Goal: Navigation & Orientation: Understand site structure

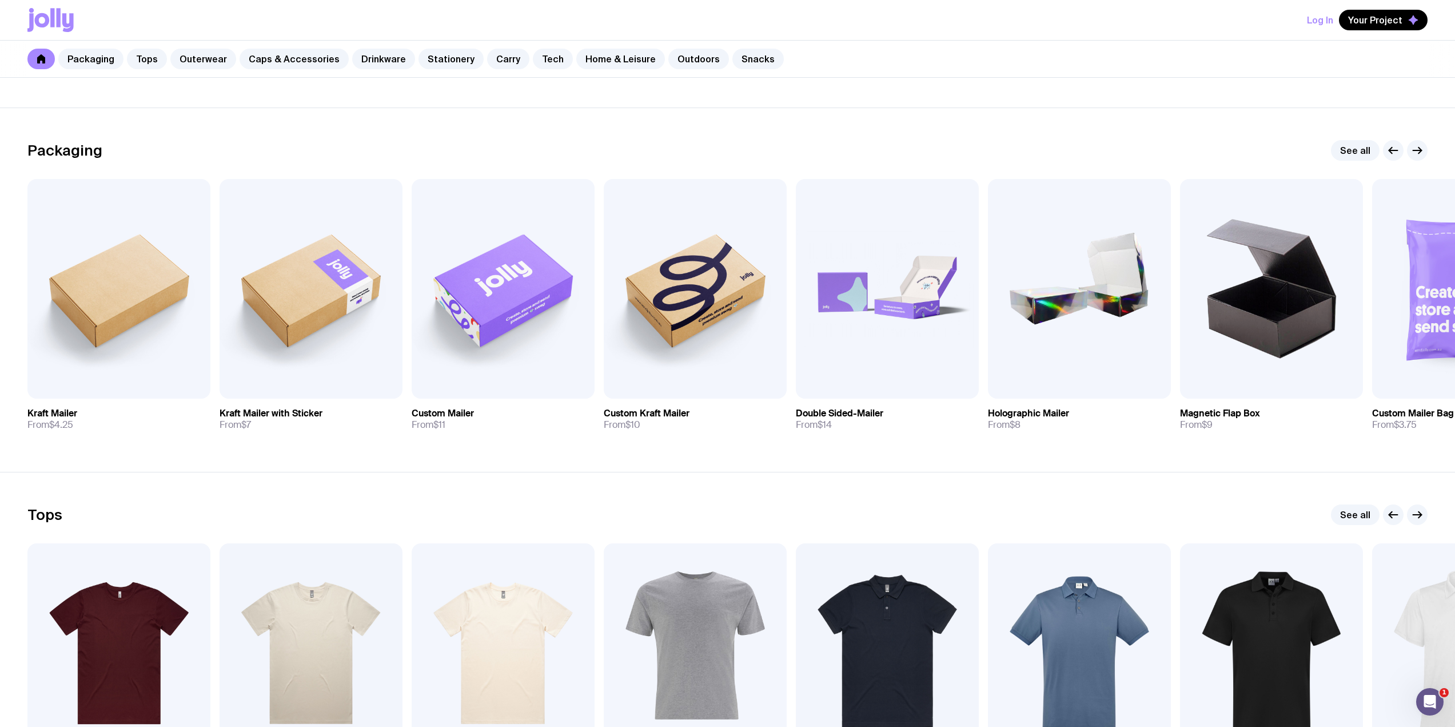
scroll to position [153, 0]
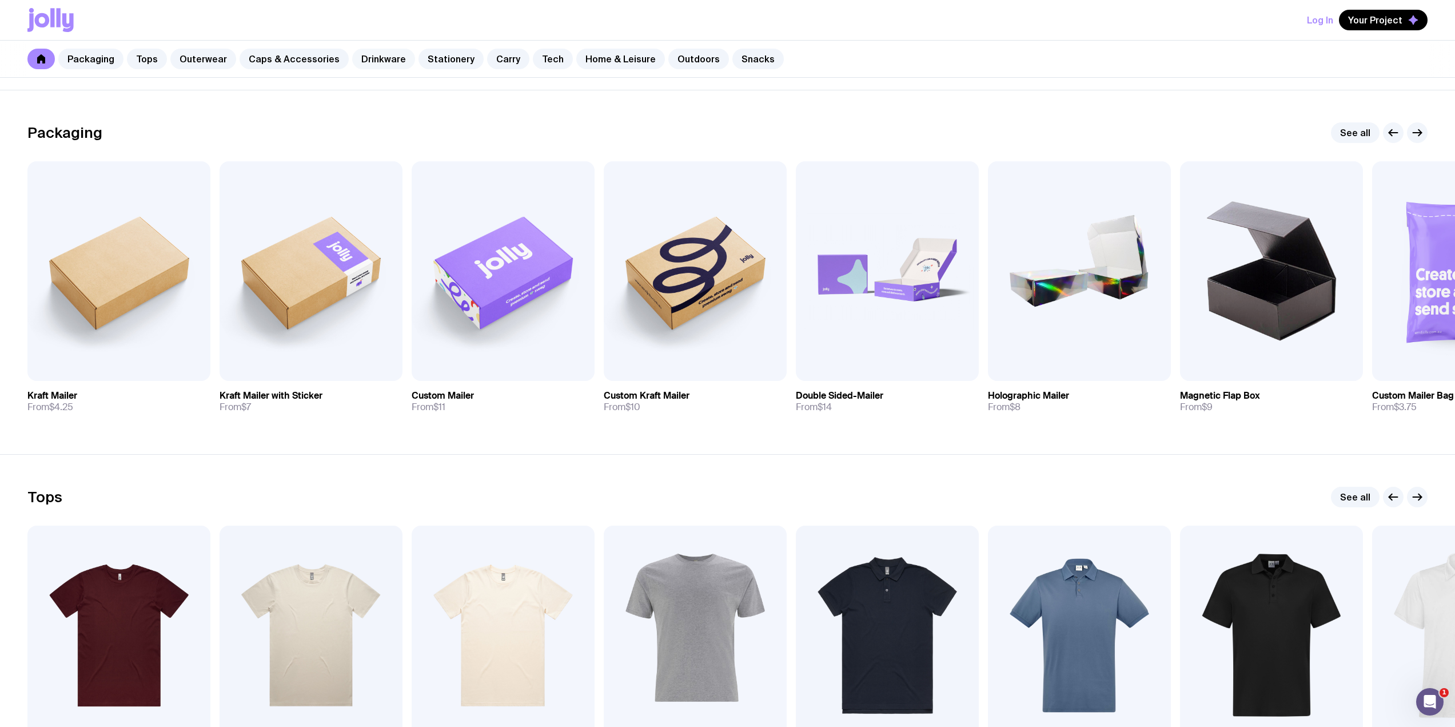
click at [362, 52] on link "Drinkware" at bounding box center [383, 59] width 63 height 21
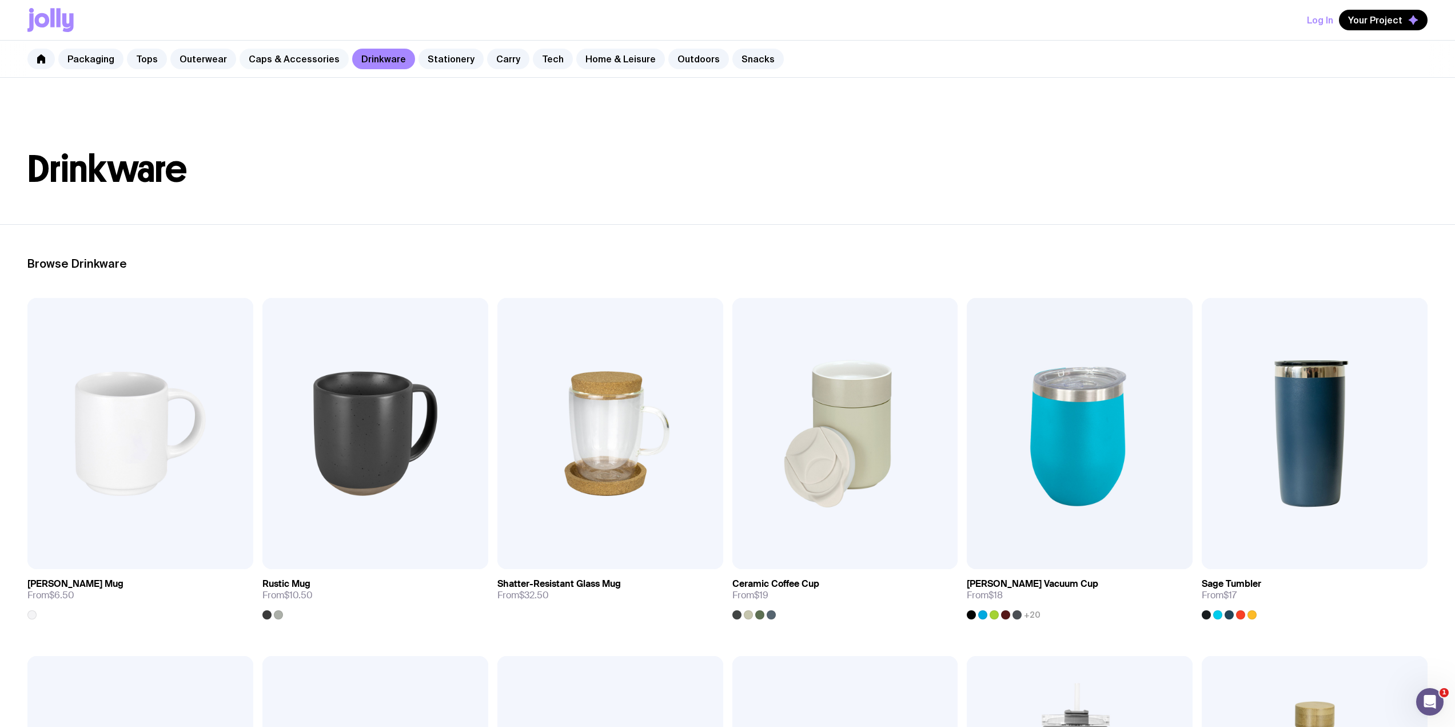
click at [298, 50] on link "Caps & Accessories" at bounding box center [294, 59] width 109 height 21
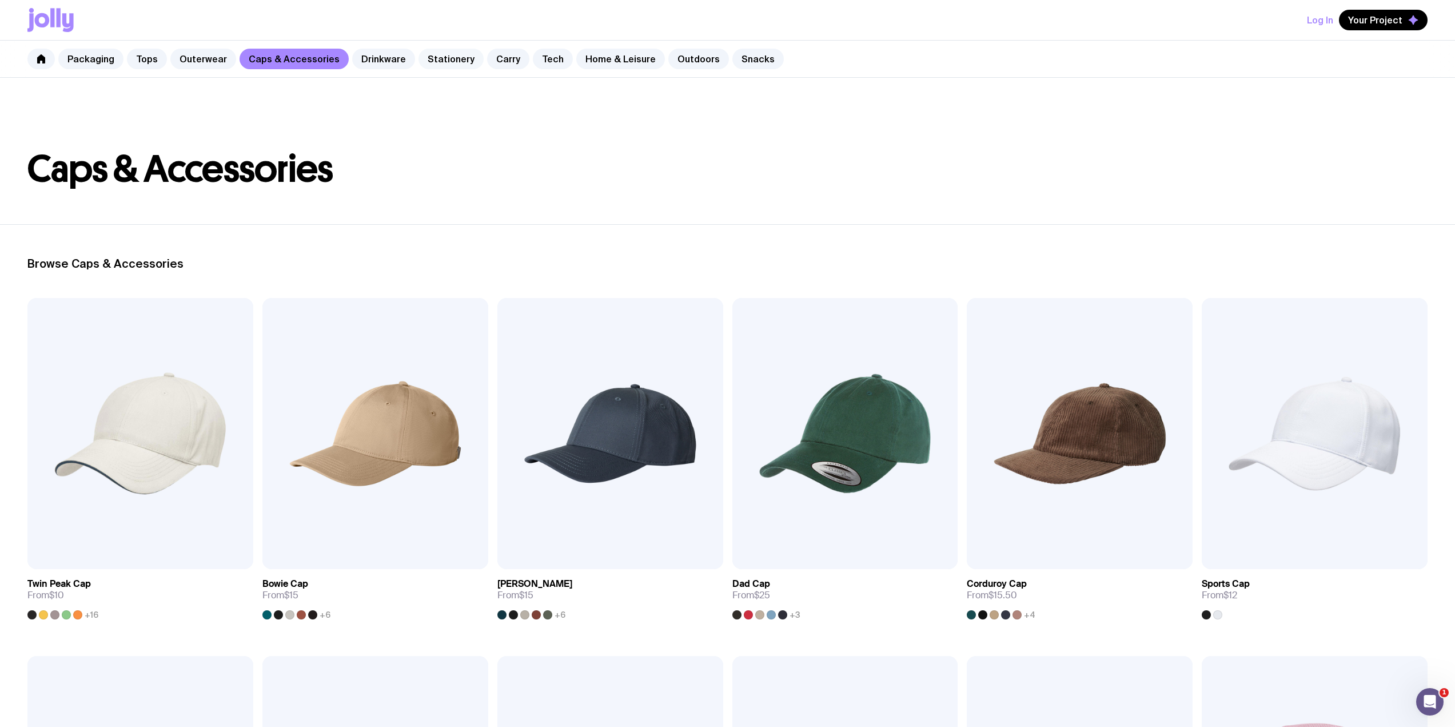
click at [436, 54] on link "Stationery" at bounding box center [451, 59] width 65 height 21
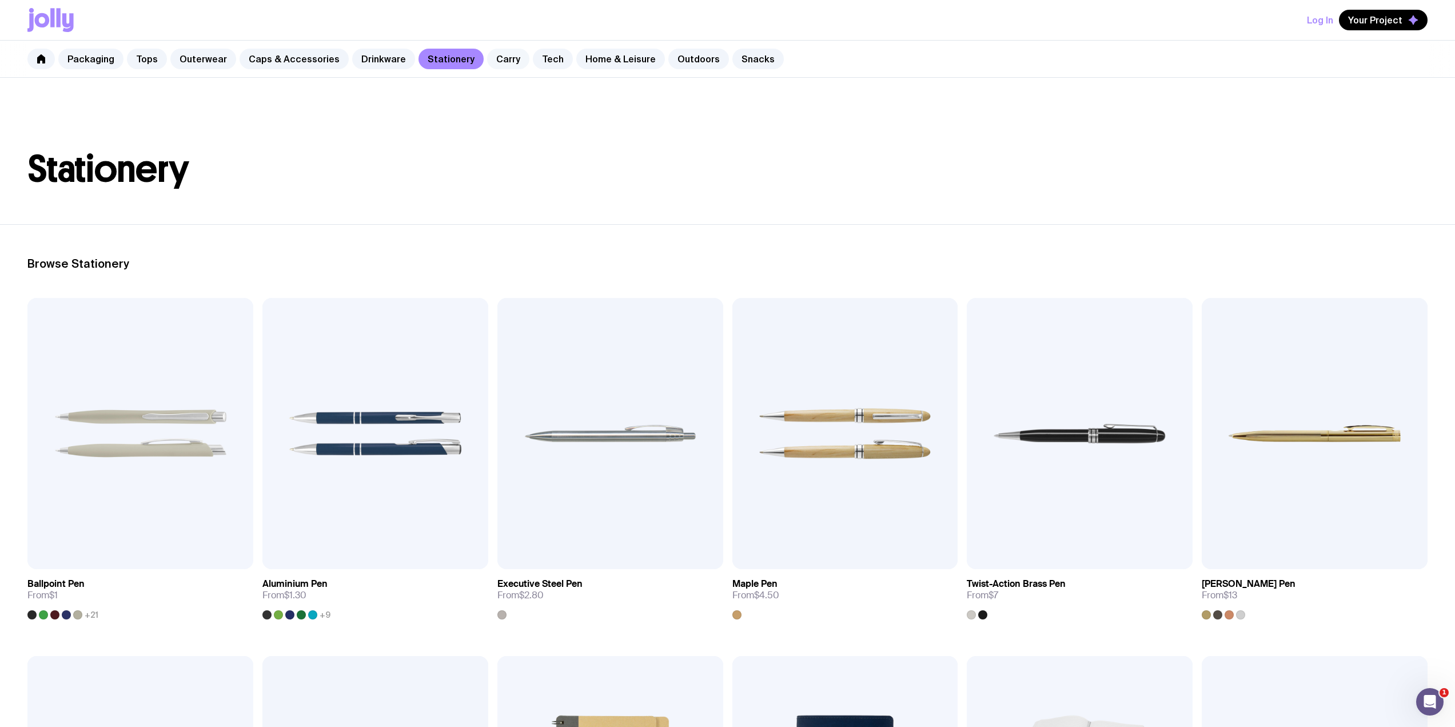
click at [499, 54] on link "Carry" at bounding box center [508, 59] width 42 height 21
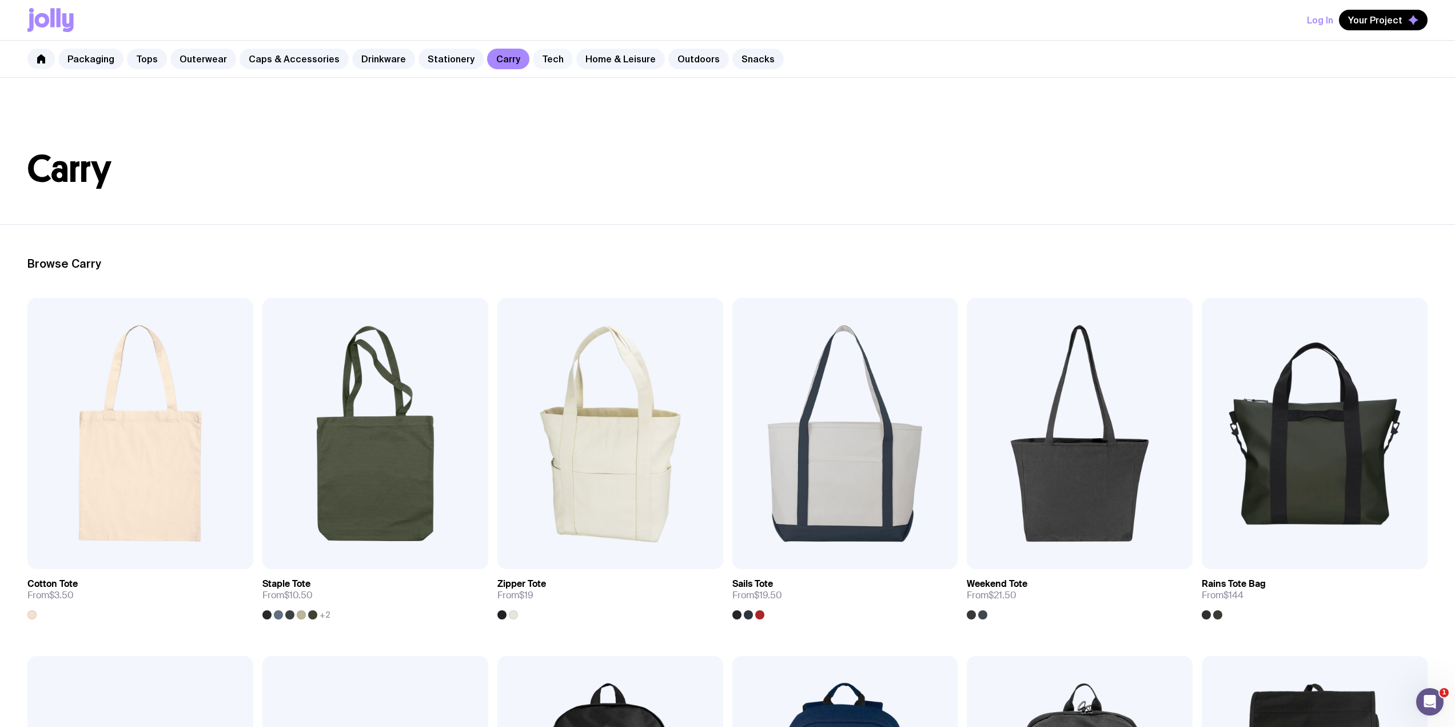
click at [533, 57] on link "Tech" at bounding box center [553, 59] width 40 height 21
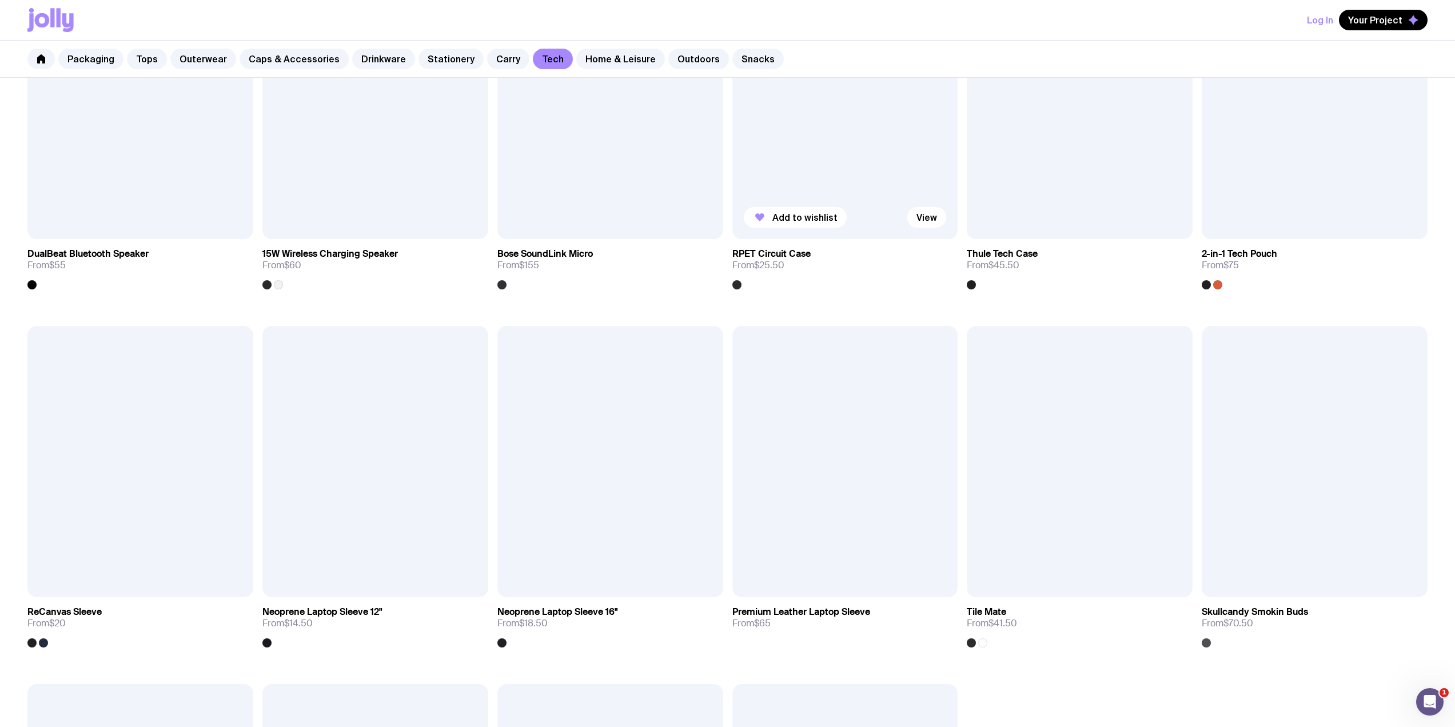
scroll to position [1068, 0]
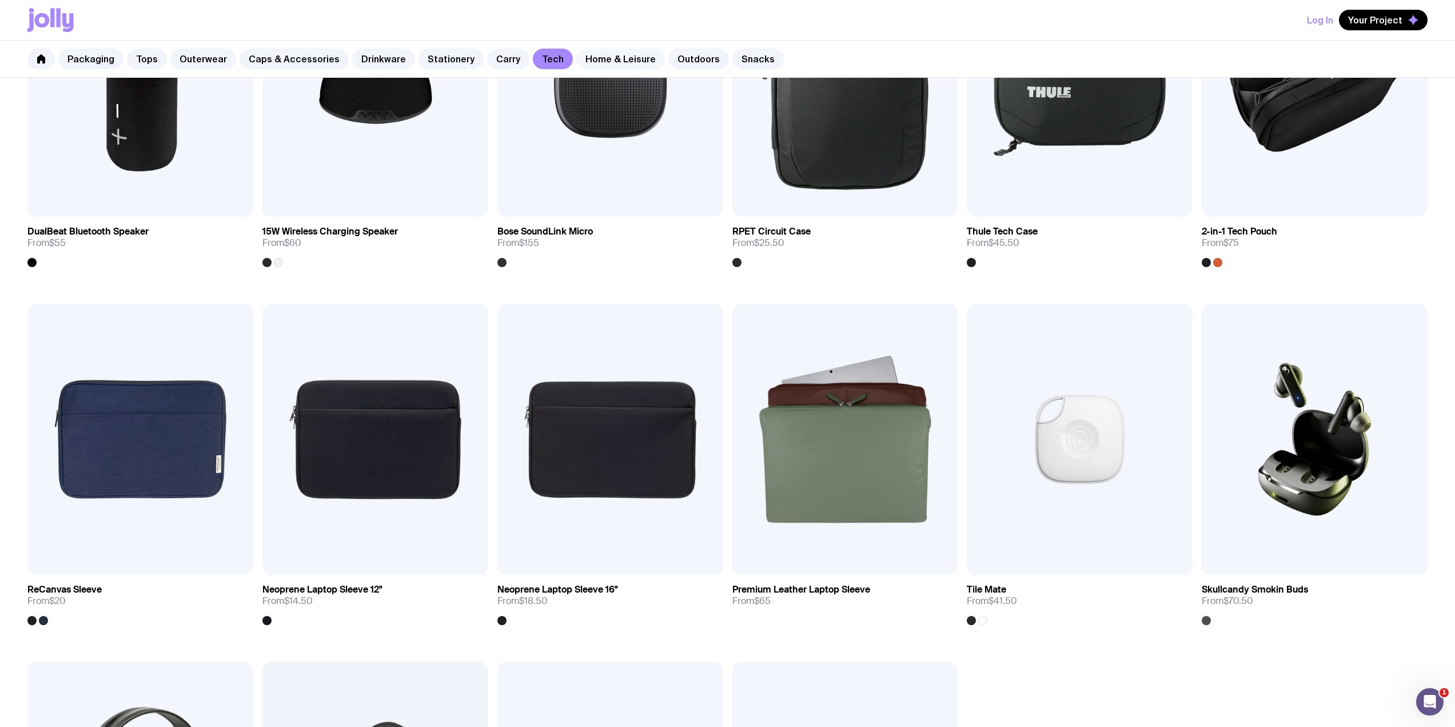
click at [587, 62] on link "Home & Leisure" at bounding box center [620, 59] width 89 height 21
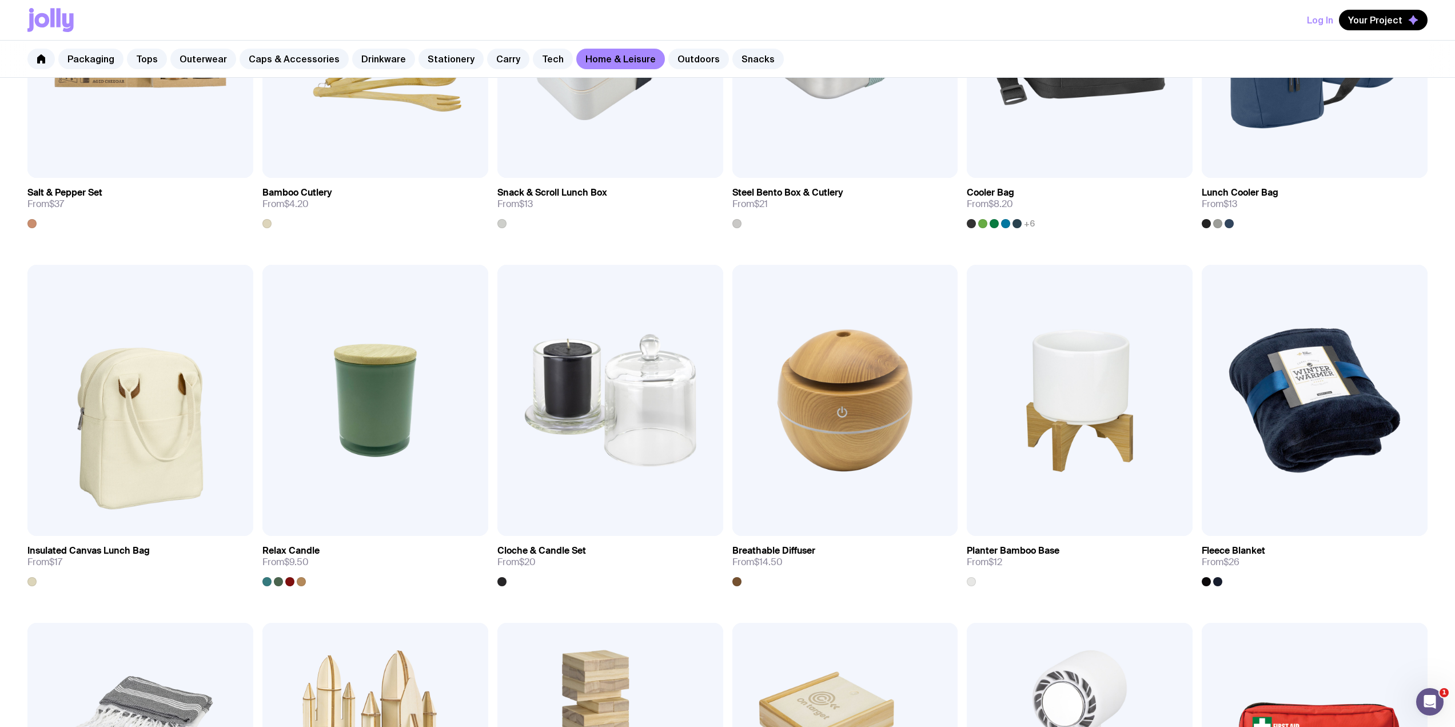
scroll to position [1220, 0]
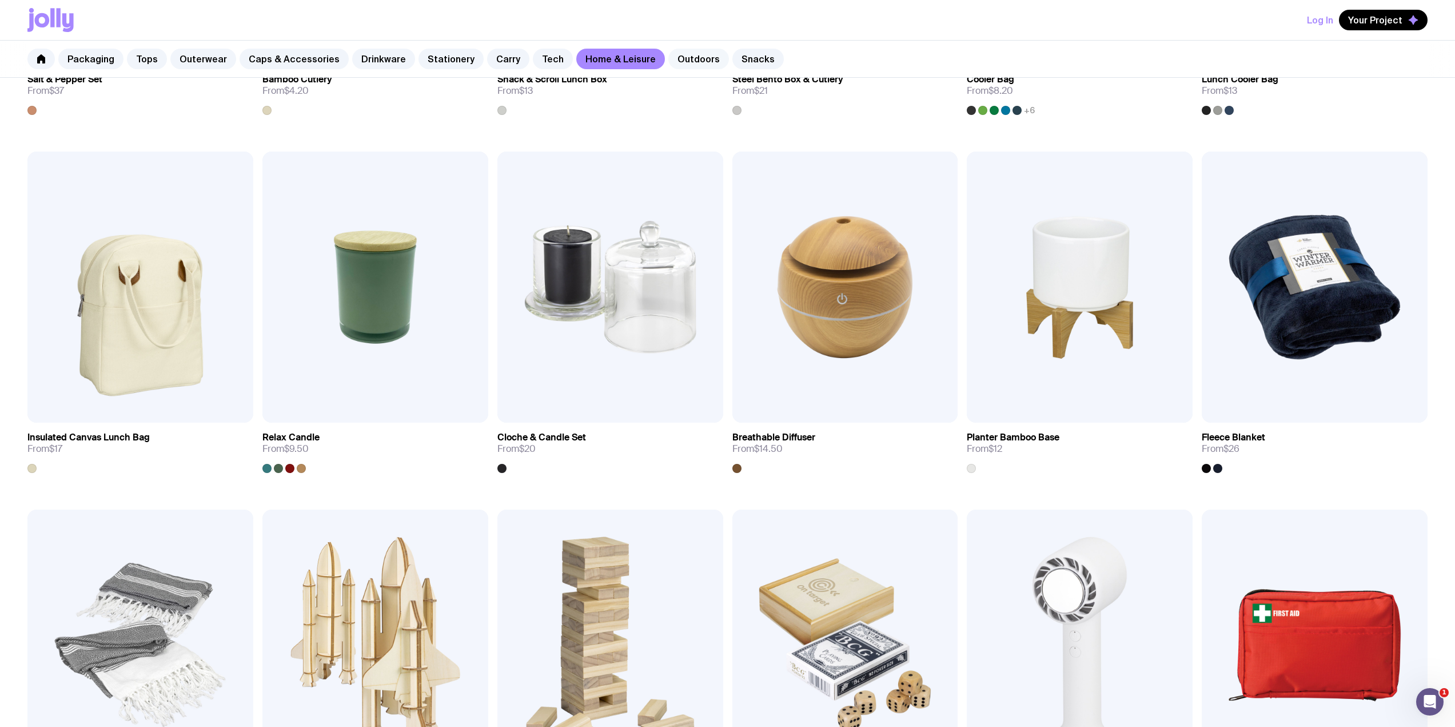
click at [670, 68] on link "Outdoors" at bounding box center [699, 59] width 61 height 21
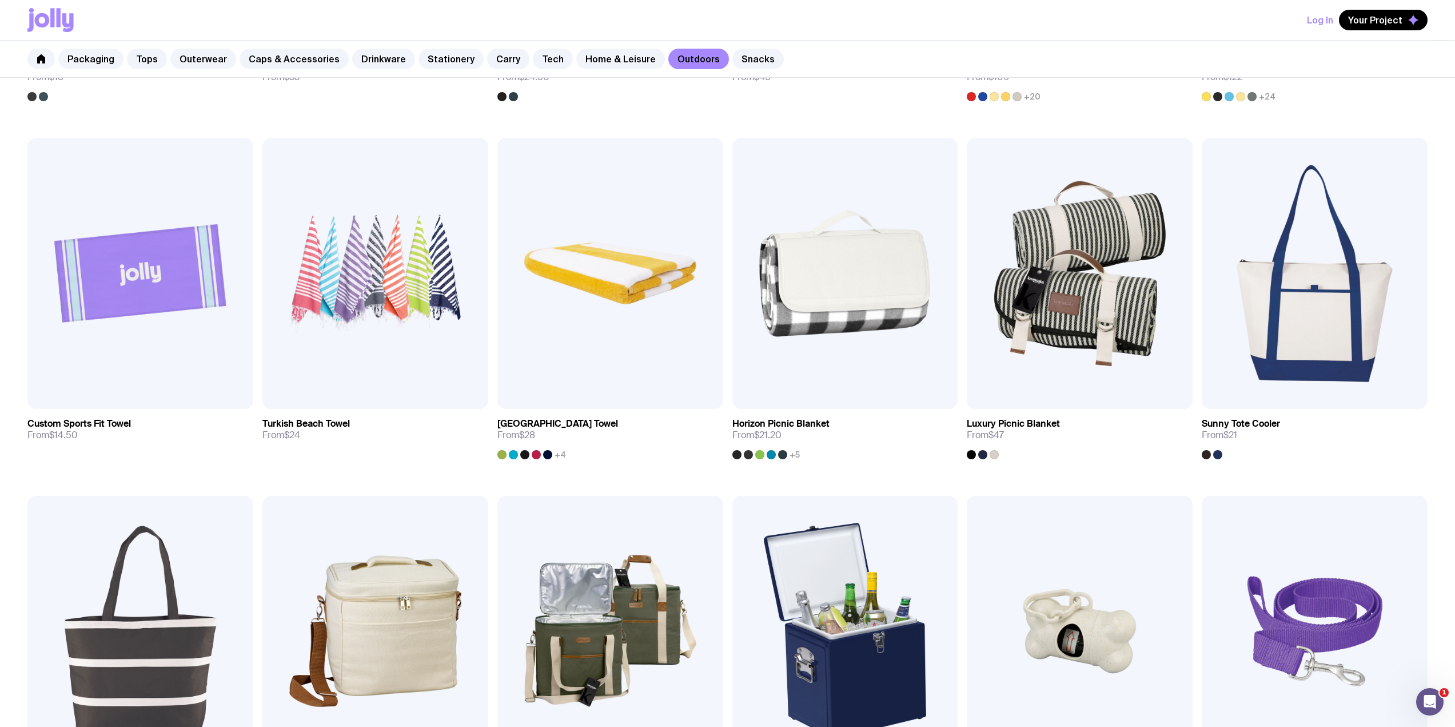
scroll to position [457, 0]
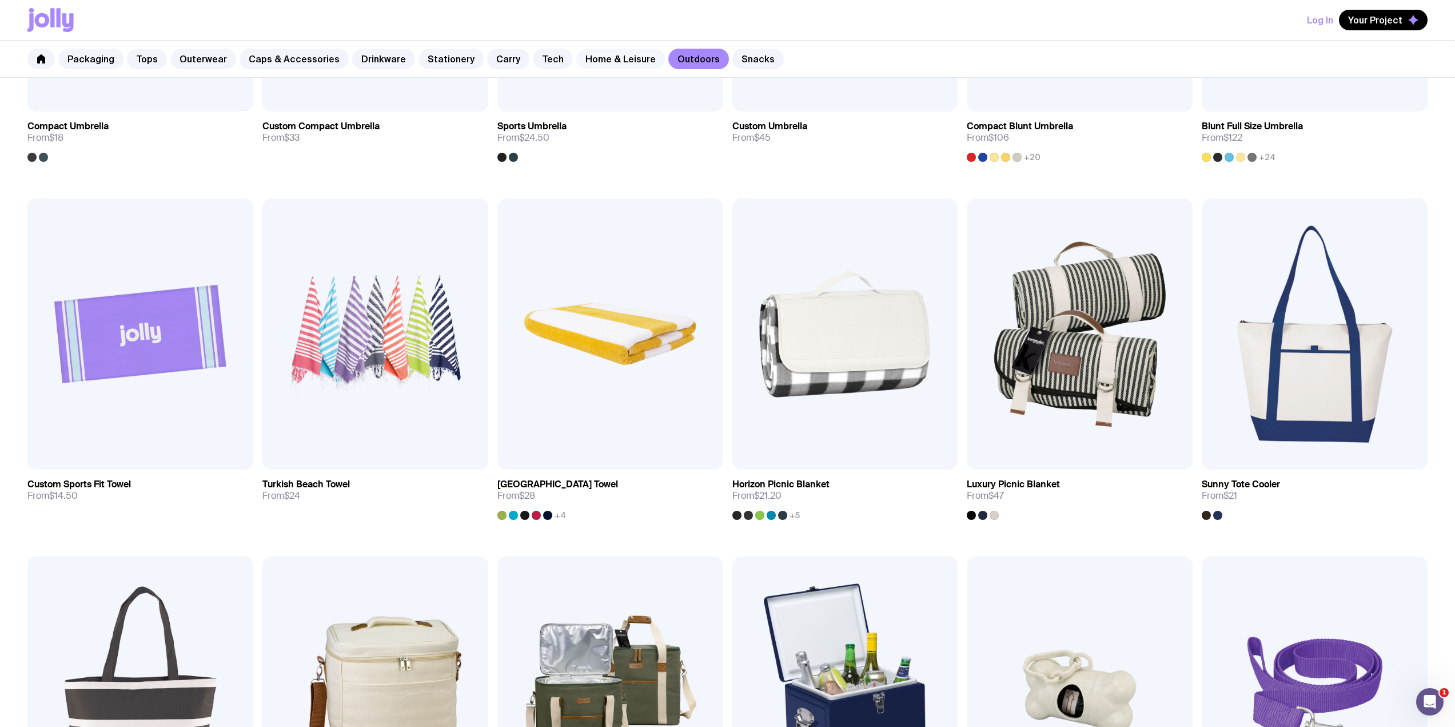
click at [595, 60] on link "Home & Leisure" at bounding box center [620, 59] width 89 height 21
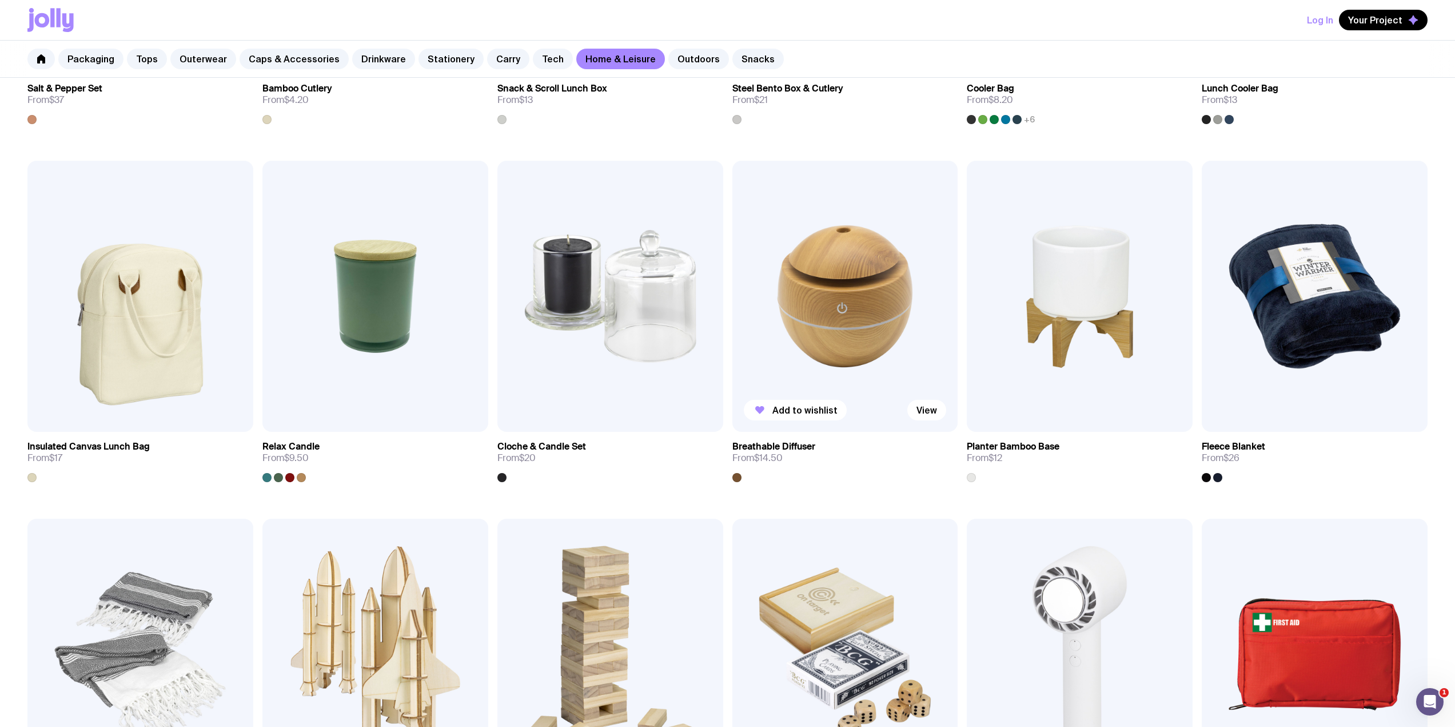
scroll to position [1372, 0]
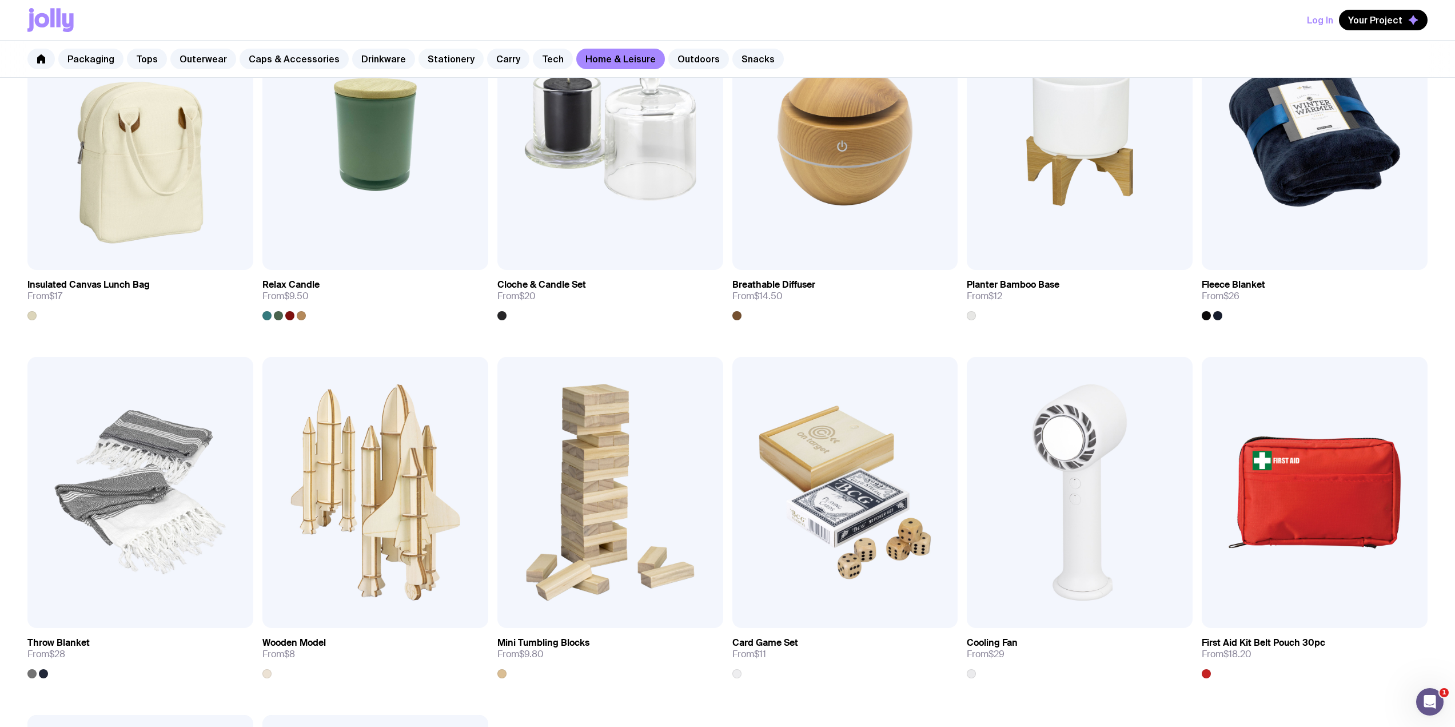
click at [446, 63] on link "Stationery" at bounding box center [451, 59] width 65 height 21
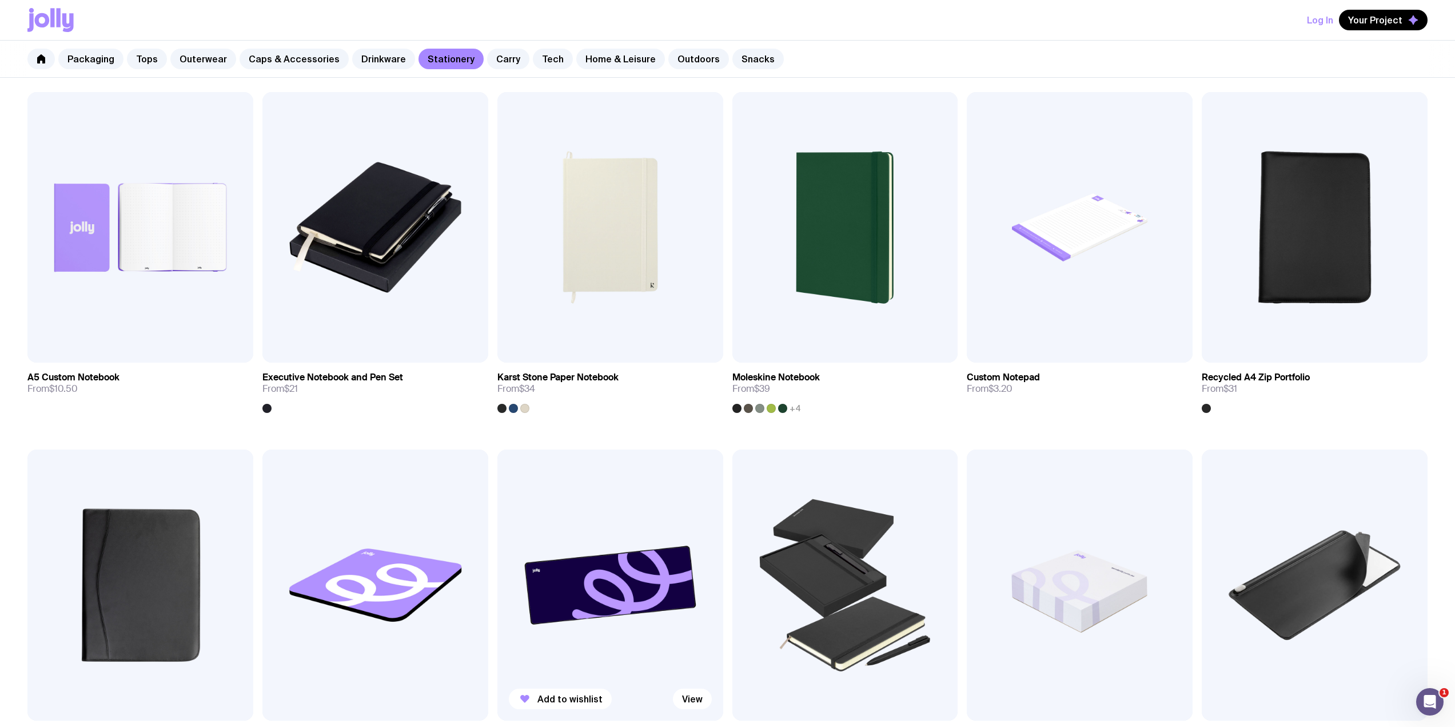
scroll to position [915, 0]
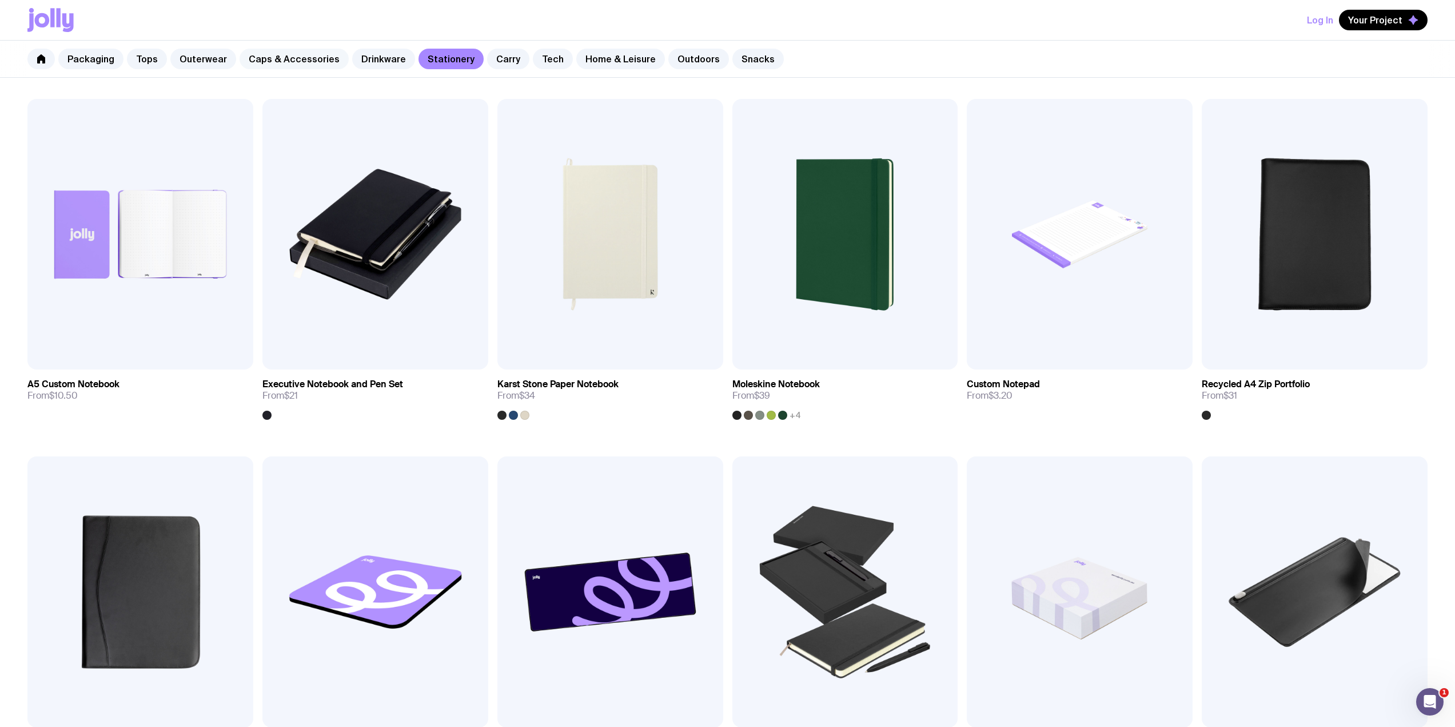
click at [290, 55] on link "Caps & Accessories" at bounding box center [294, 59] width 109 height 21
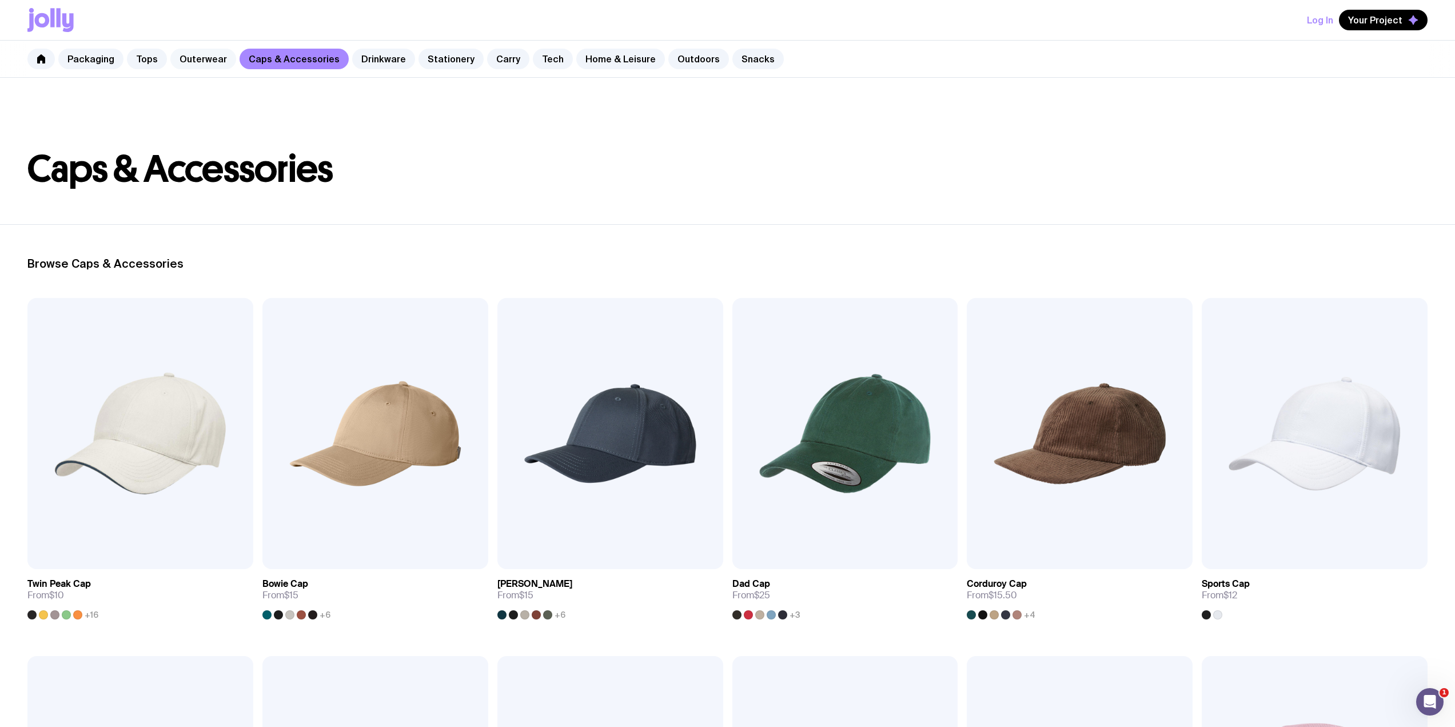
click at [185, 64] on link "Outerwear" at bounding box center [203, 59] width 66 height 21
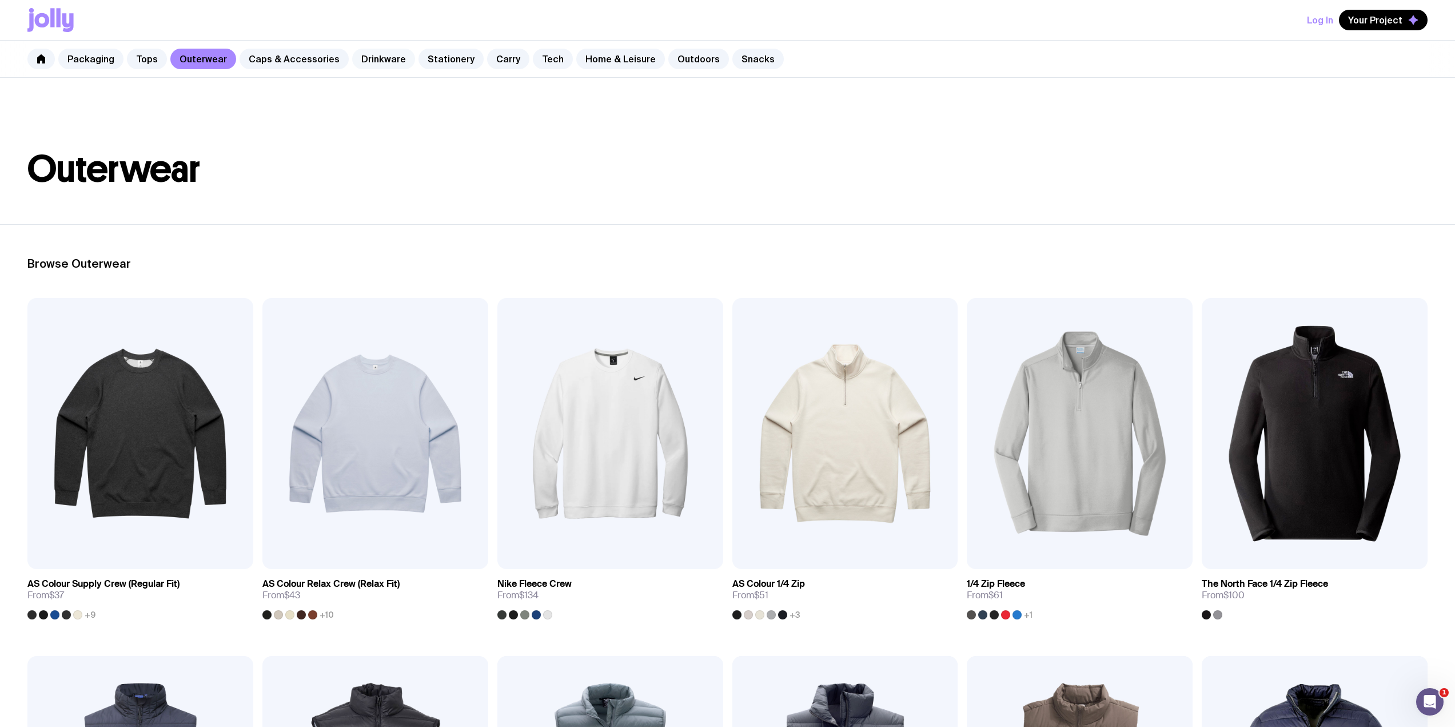
click at [357, 61] on link "Drinkware" at bounding box center [383, 59] width 63 height 21
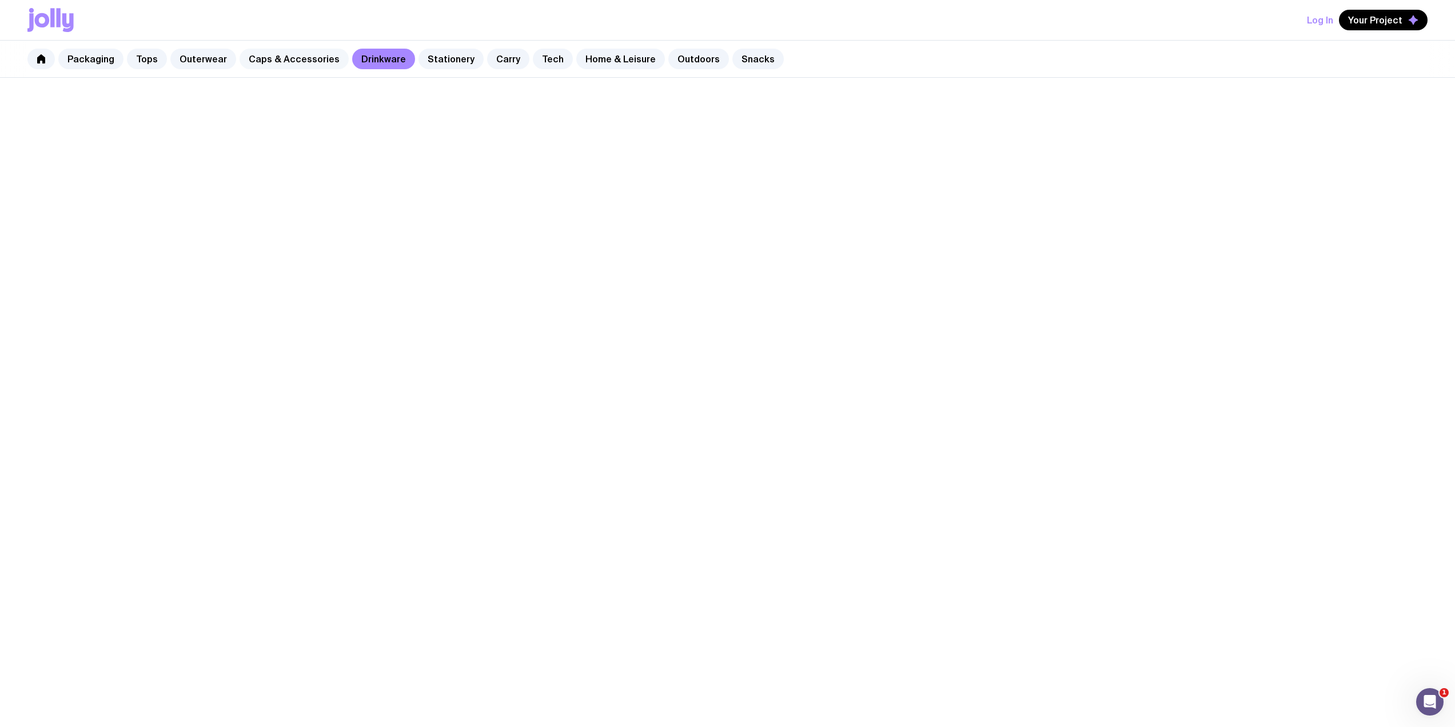
click at [274, 62] on link "Caps & Accessories" at bounding box center [294, 59] width 109 height 21
